Goal: Task Accomplishment & Management: Manage account settings

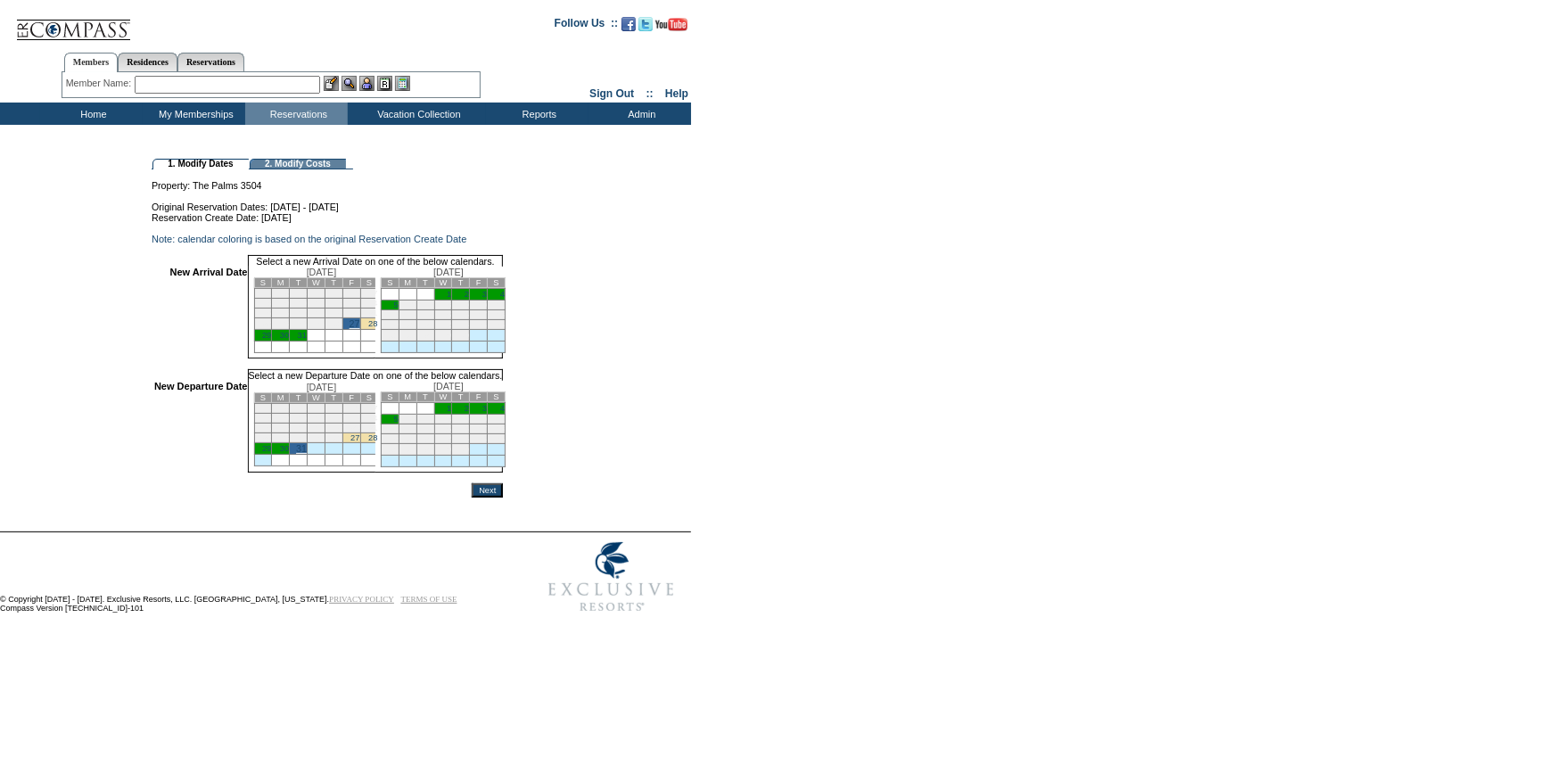
click at [503, 497] on input "Next" at bounding box center [487, 490] width 31 height 14
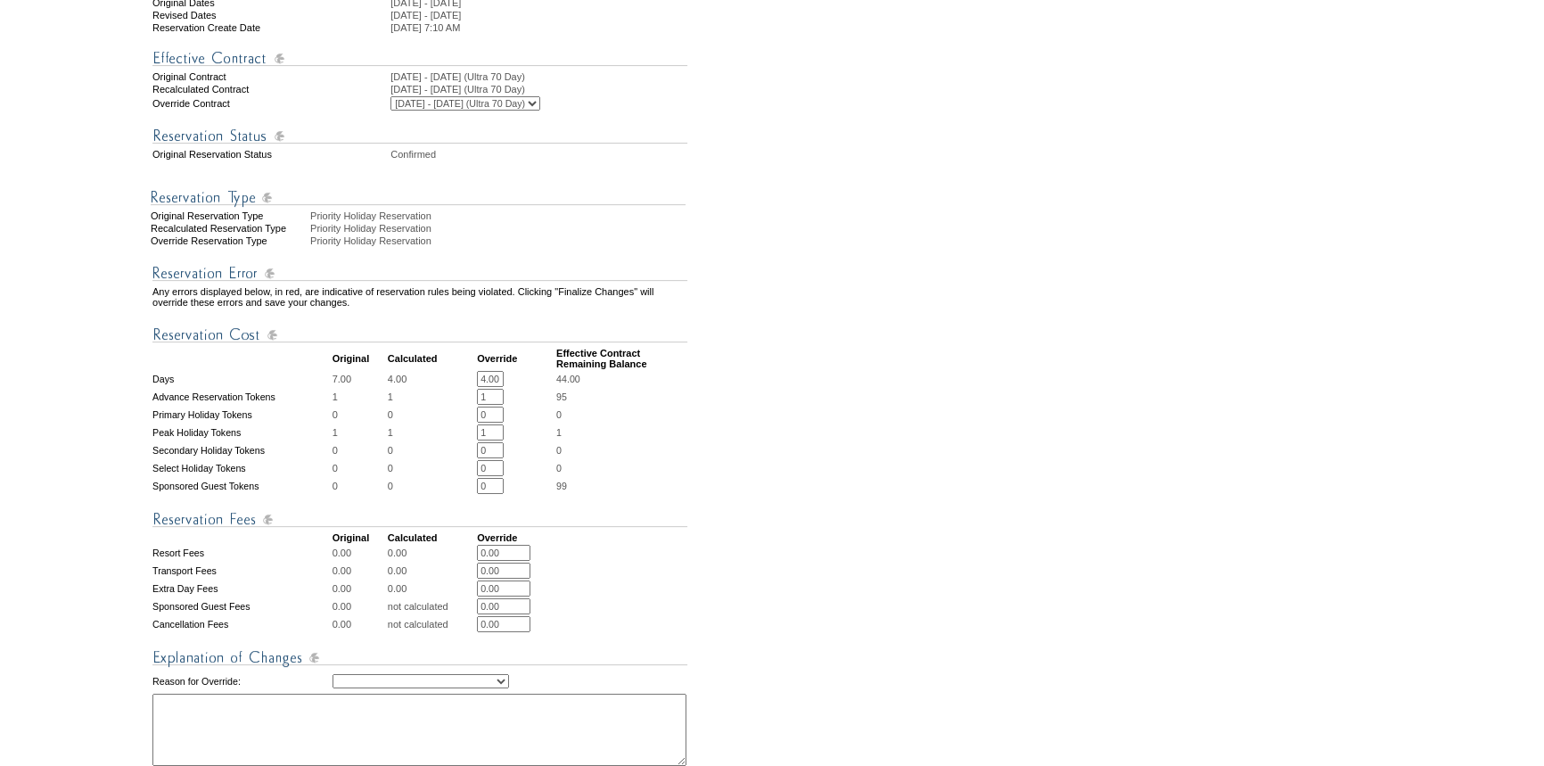
scroll to position [405, 0]
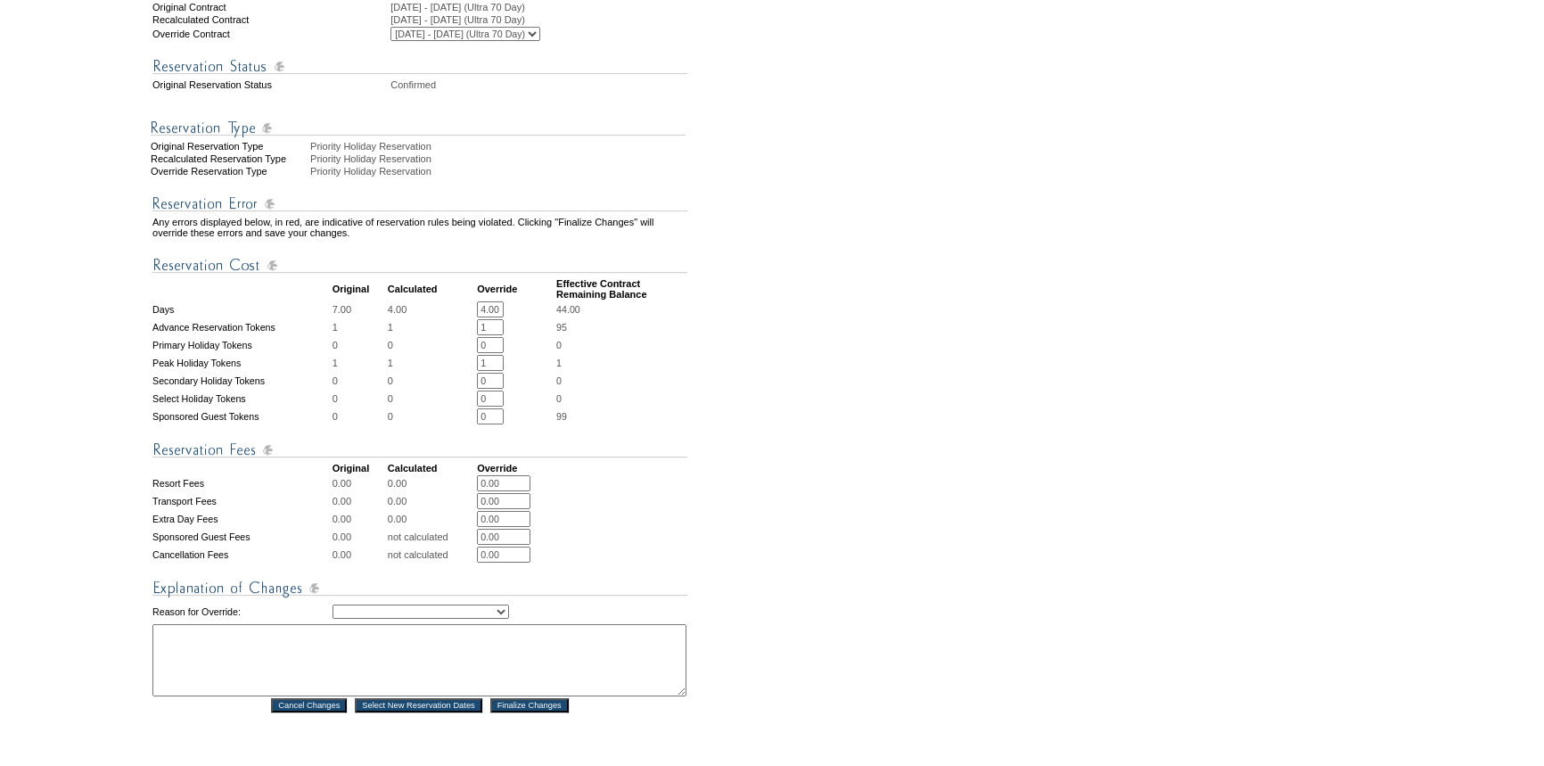
click at [463, 619] on select "Creating Continuous Stay Days Rebooked After Cancellation Editing Occupant Expe…" at bounding box center [421, 611] width 177 height 14
select select "1043"
click at [333, 619] on select "Creating Continuous Stay Days Rebooked After Cancellation Editing Occupant Expe…" at bounding box center [421, 611] width 177 height 14
click at [376, 675] on textarea at bounding box center [419, 660] width 534 height 72
type textarea "Per email from [PERSON_NAME]. MB"
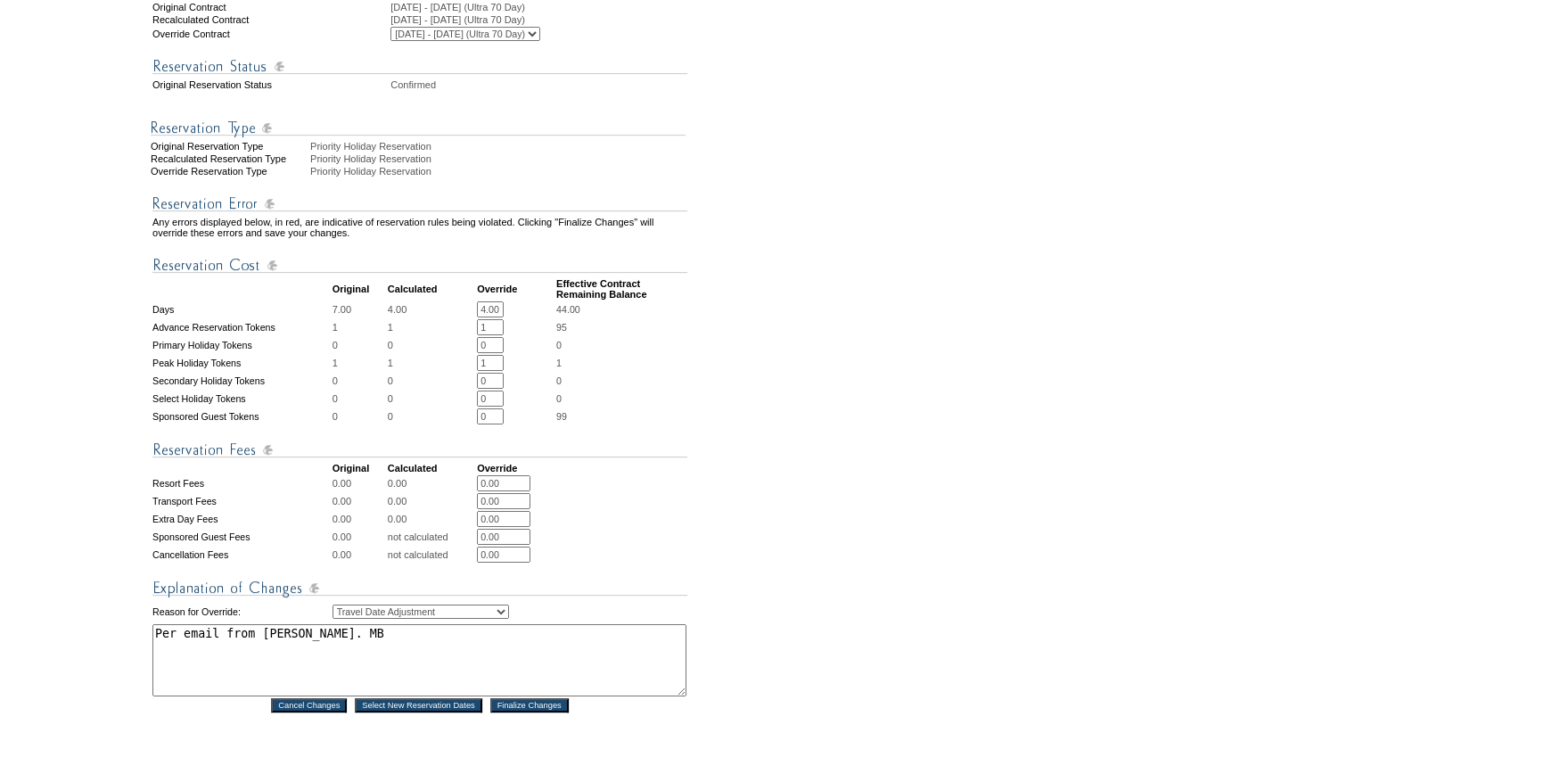
click at [515, 712] on input "Finalize Changes" at bounding box center [529, 705] width 78 height 14
